Goal: Check status: Check status

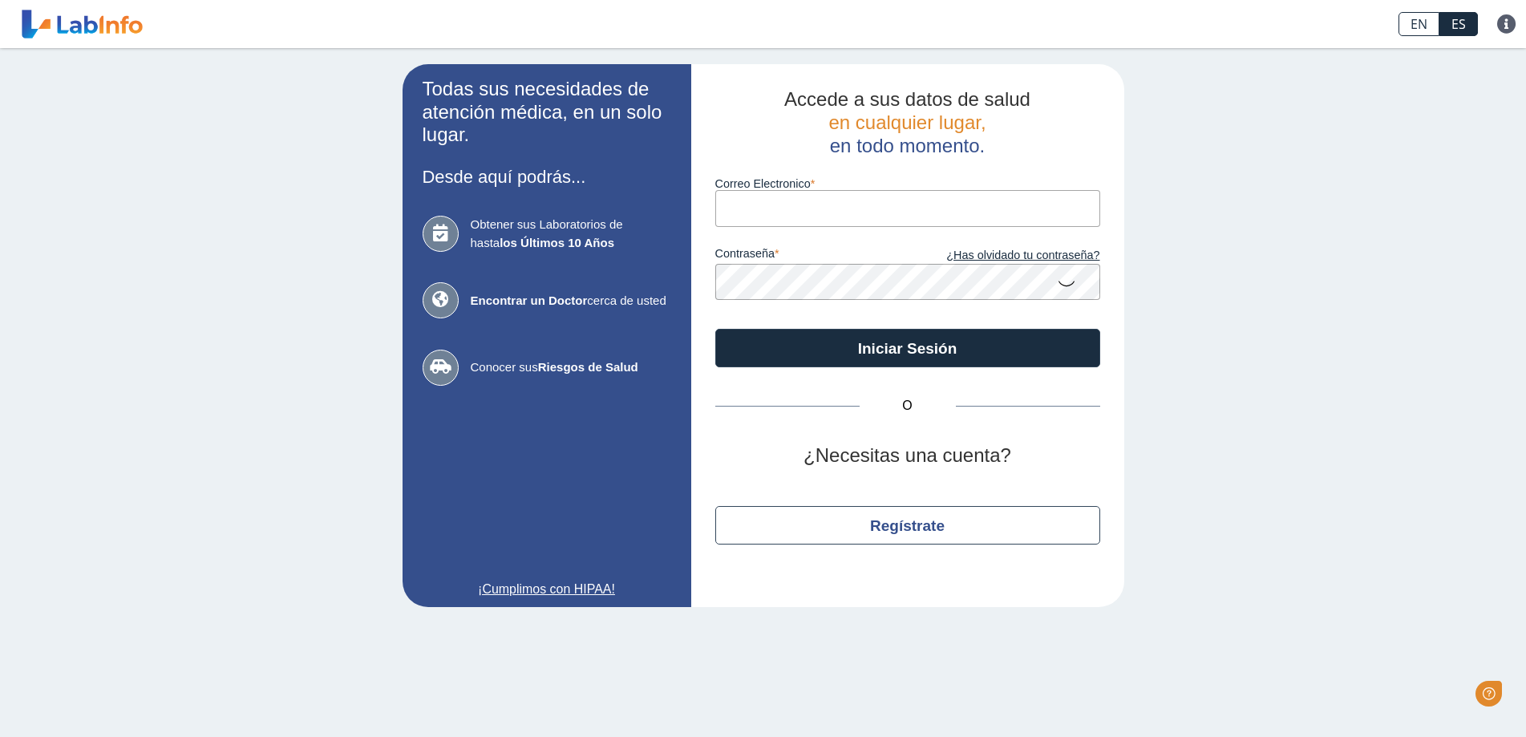
click at [809, 192] on input "Correo Electronico" at bounding box center [907, 208] width 385 height 36
click at [809, 210] on input "Correo Electronico" at bounding box center [907, 208] width 385 height 36
type input "[EMAIL_ADDRESS][DOMAIN_NAME]"
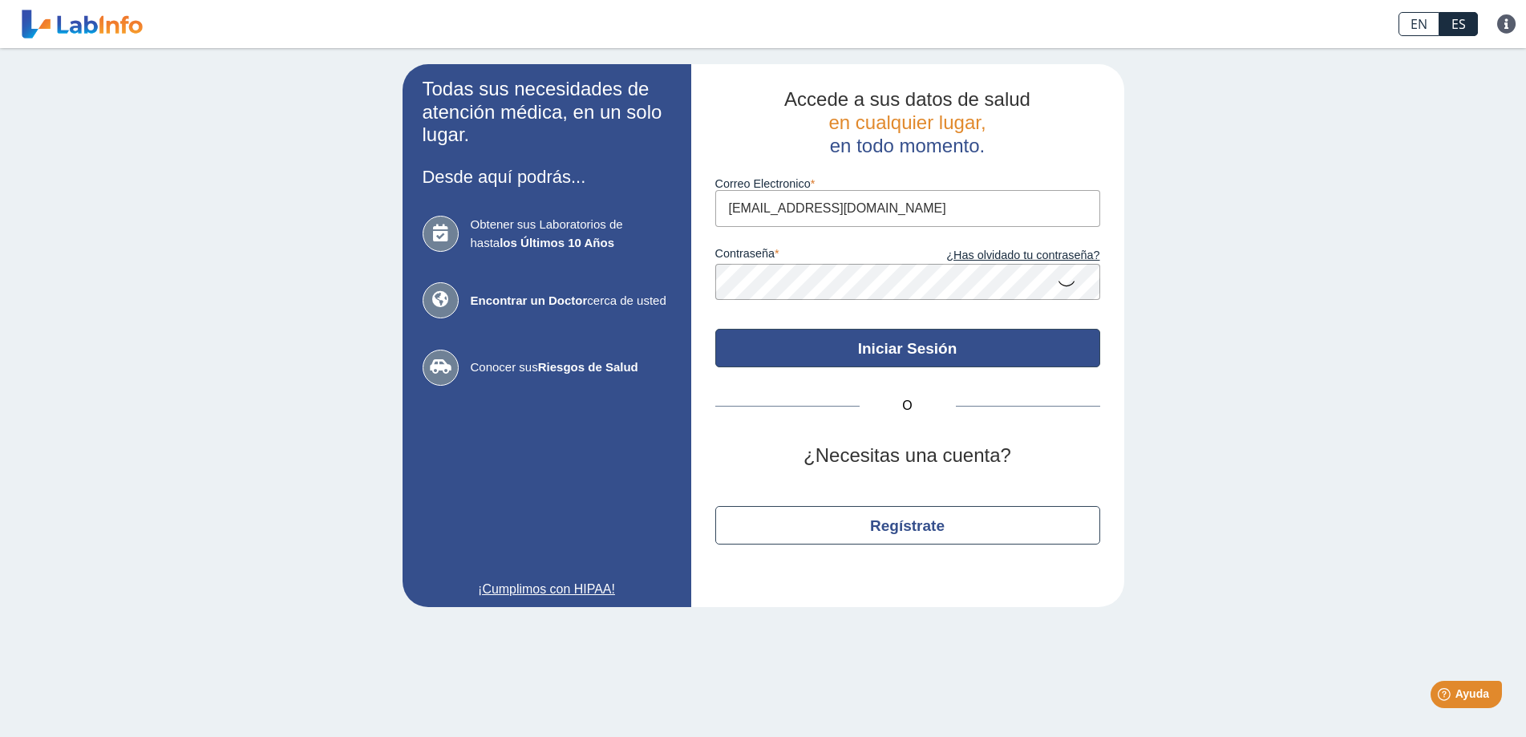
click at [905, 346] on button "Iniciar Sesión" at bounding box center [907, 348] width 385 height 38
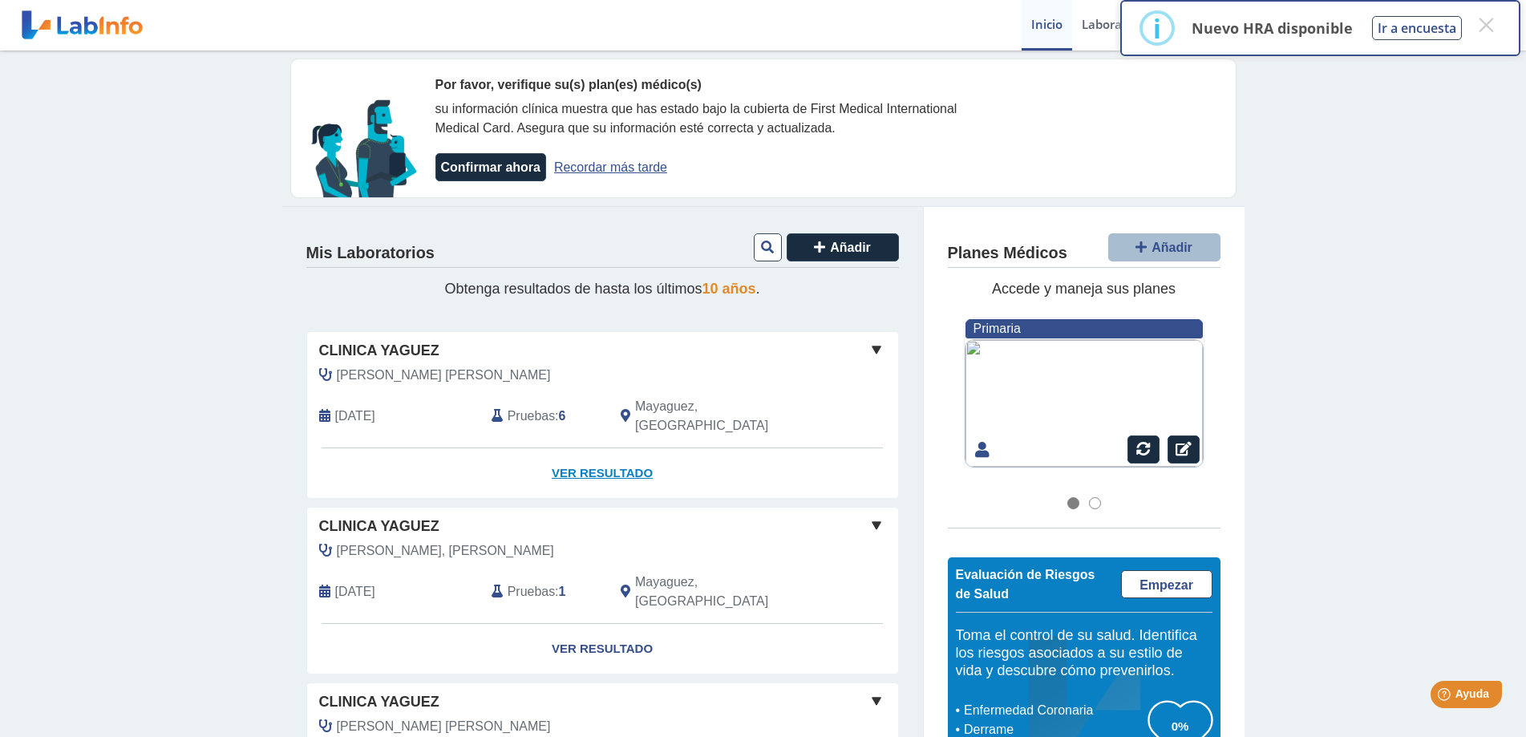
click at [605, 452] on link "Ver Resultado" at bounding box center [602, 473] width 591 height 51
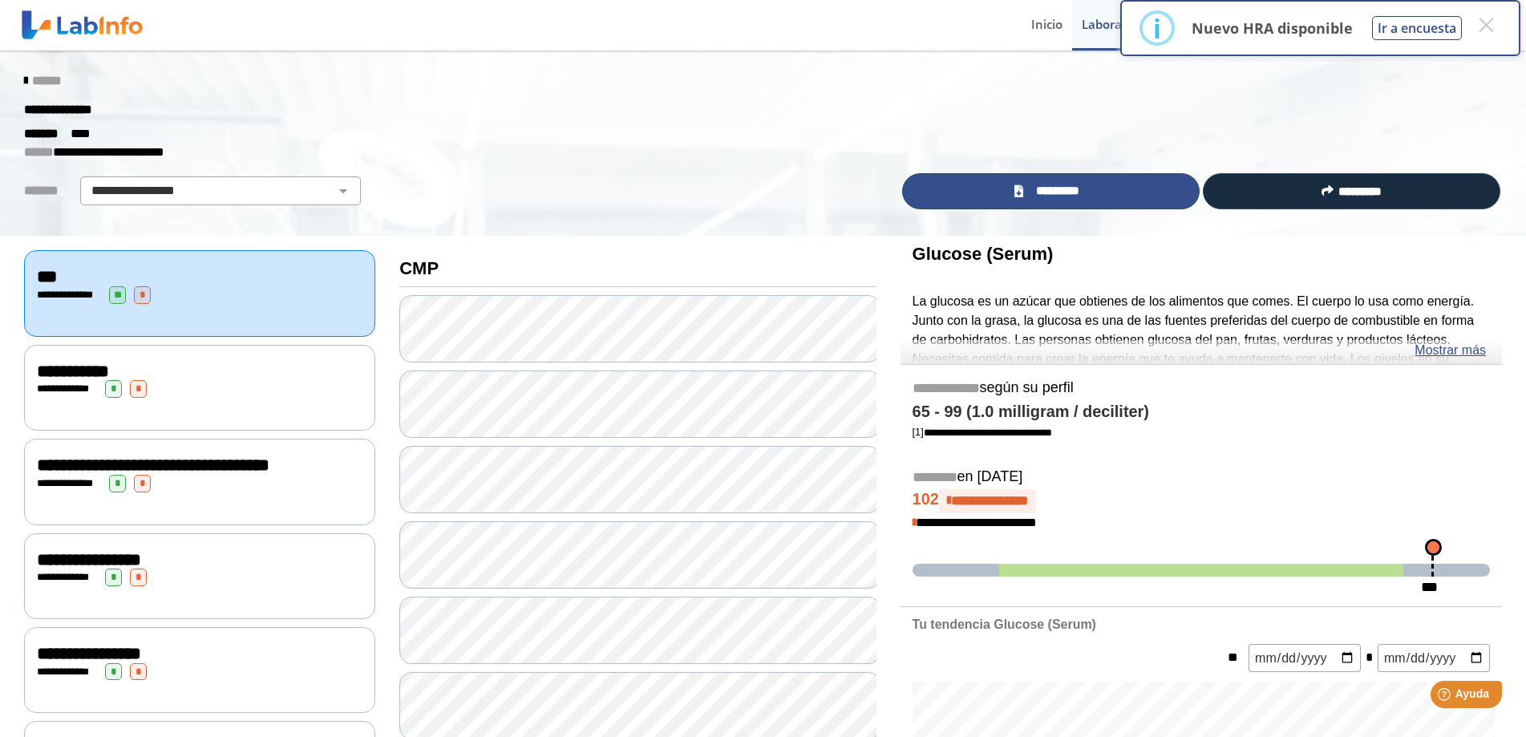
click at [1047, 191] on span "*********" at bounding box center [1057, 191] width 59 height 18
